Goal: Task Accomplishment & Management: Use online tool/utility

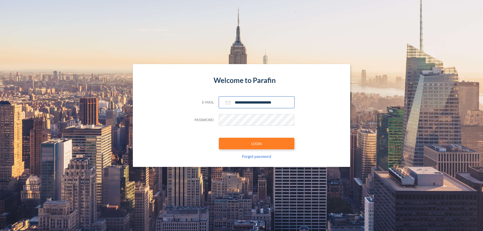
type input "**********"
click at [257, 144] on button "LOGIN" at bounding box center [257, 144] width 76 height 12
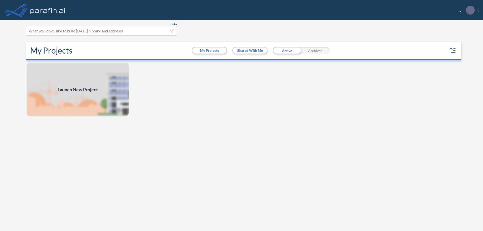
scroll to position [1, 0]
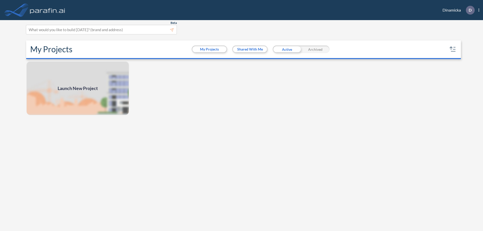
click at [78, 88] on span "Launch New Project" at bounding box center [78, 88] width 40 height 7
